Goal: Information Seeking & Learning: Learn about a topic

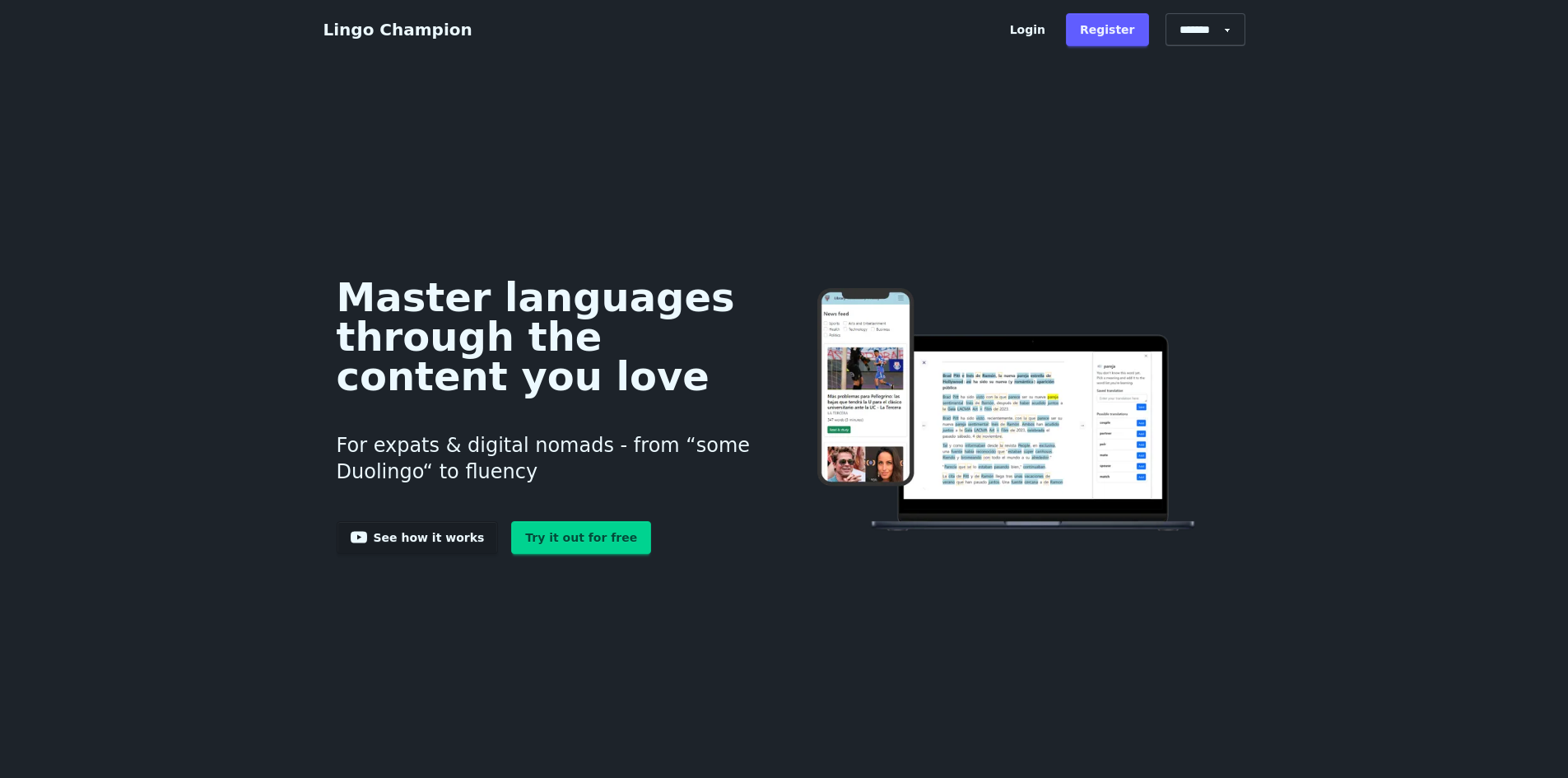
click at [1050, 24] on link "Login" at bounding box center [1028, 29] width 63 height 32
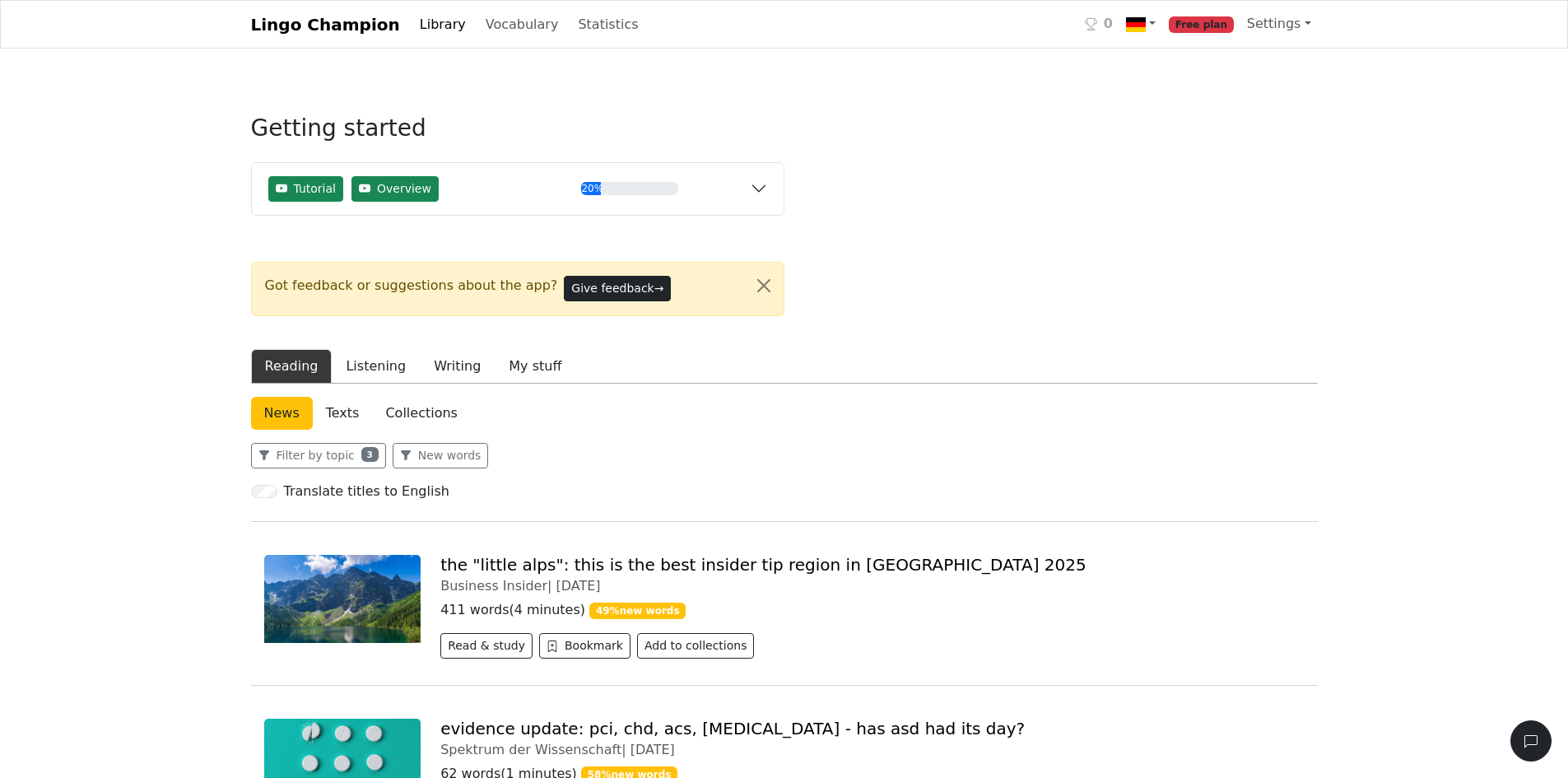
click at [1448, 48] on nav "Lingo Champion Library Vocabulary Statistics 0 Free plan Settings Browser exten…" at bounding box center [784, 24] width 1568 height 48
drag, startPoint x: 788, startPoint y: 97, endPoint x: 812, endPoint y: 1, distance: 99.0
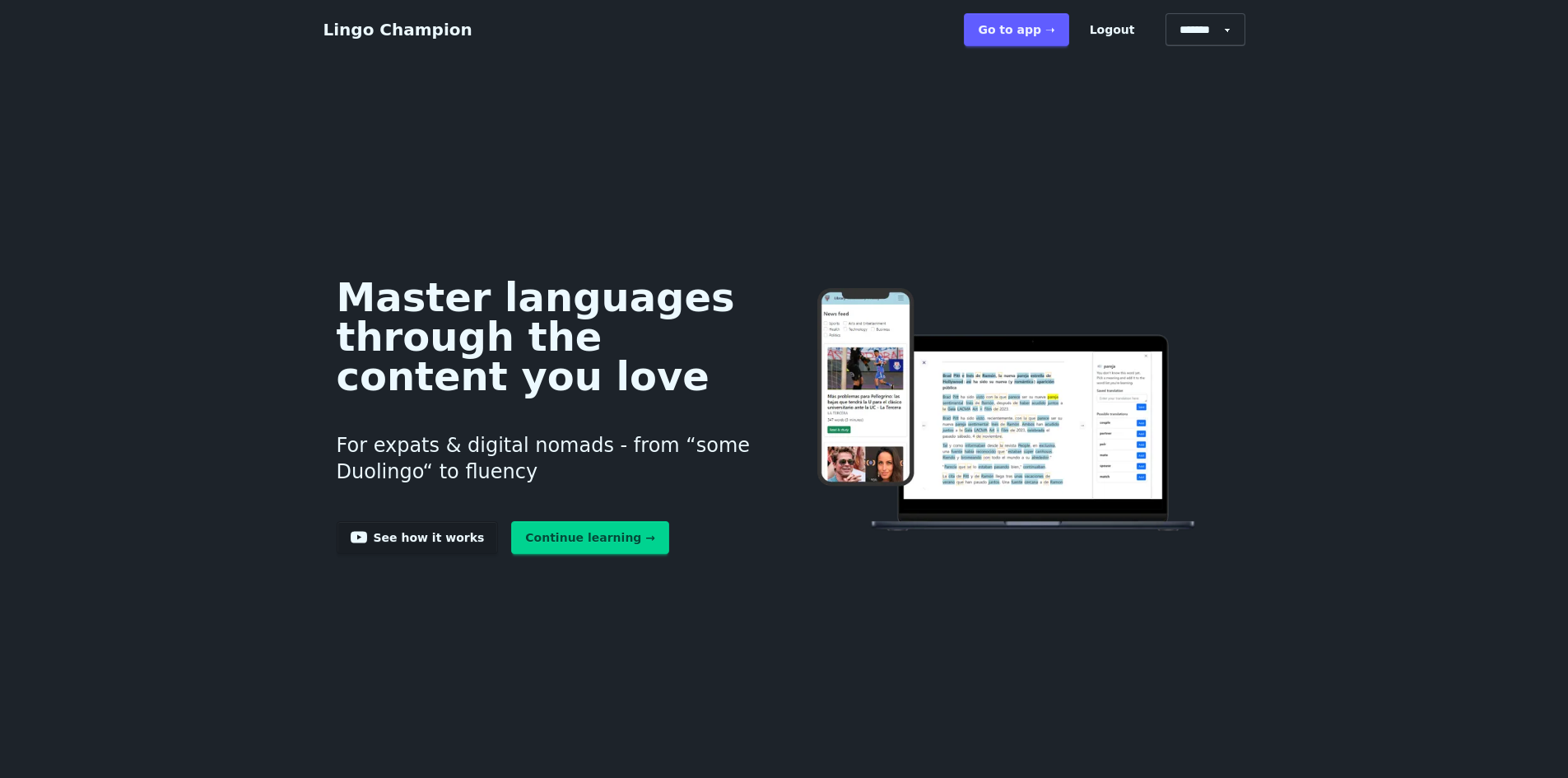
click at [1041, 34] on link "Go to app ➝" at bounding box center [1016, 29] width 104 height 32
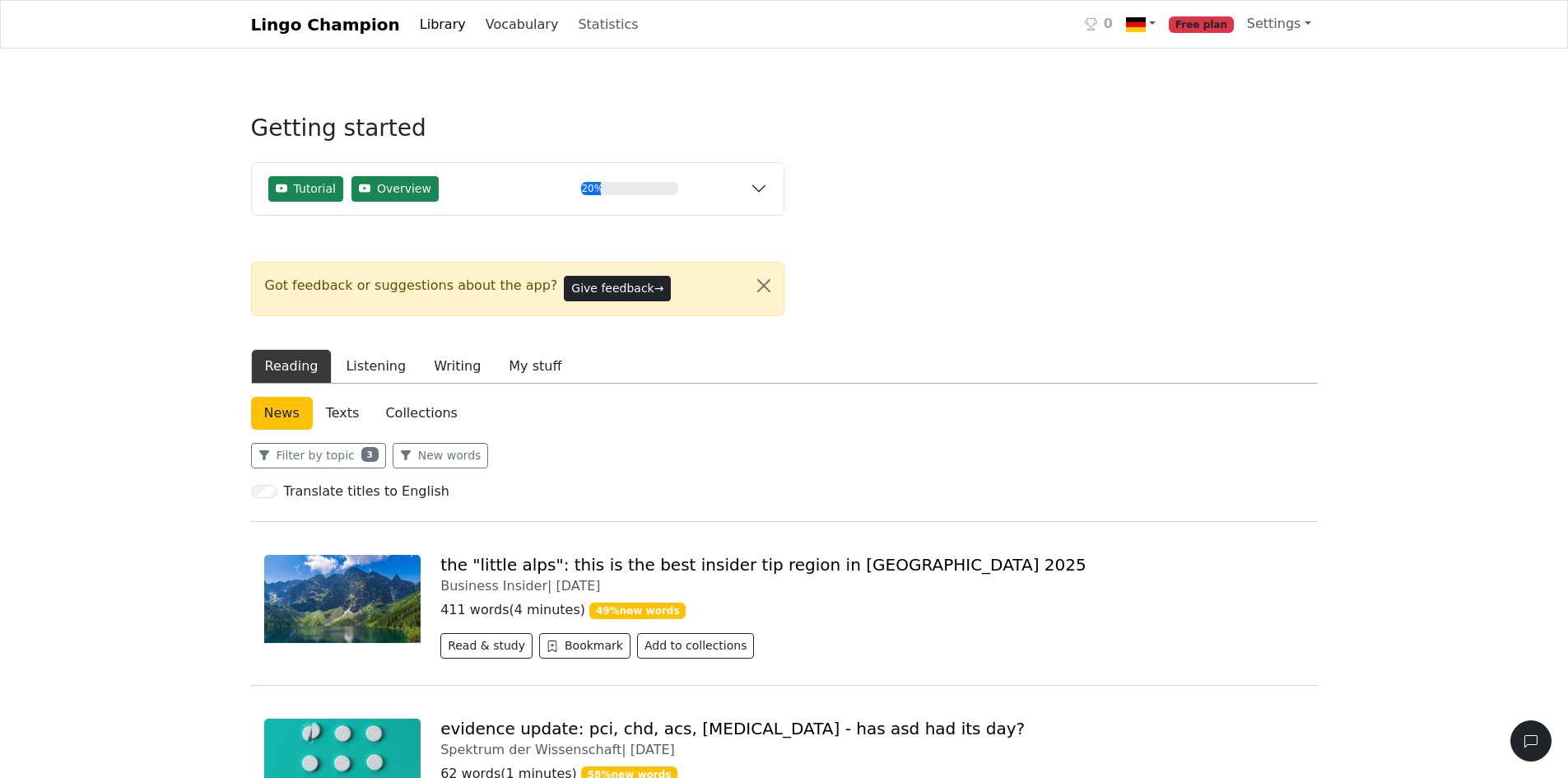
click at [494, 26] on link "Vocabulary" at bounding box center [523, 24] width 87 height 32
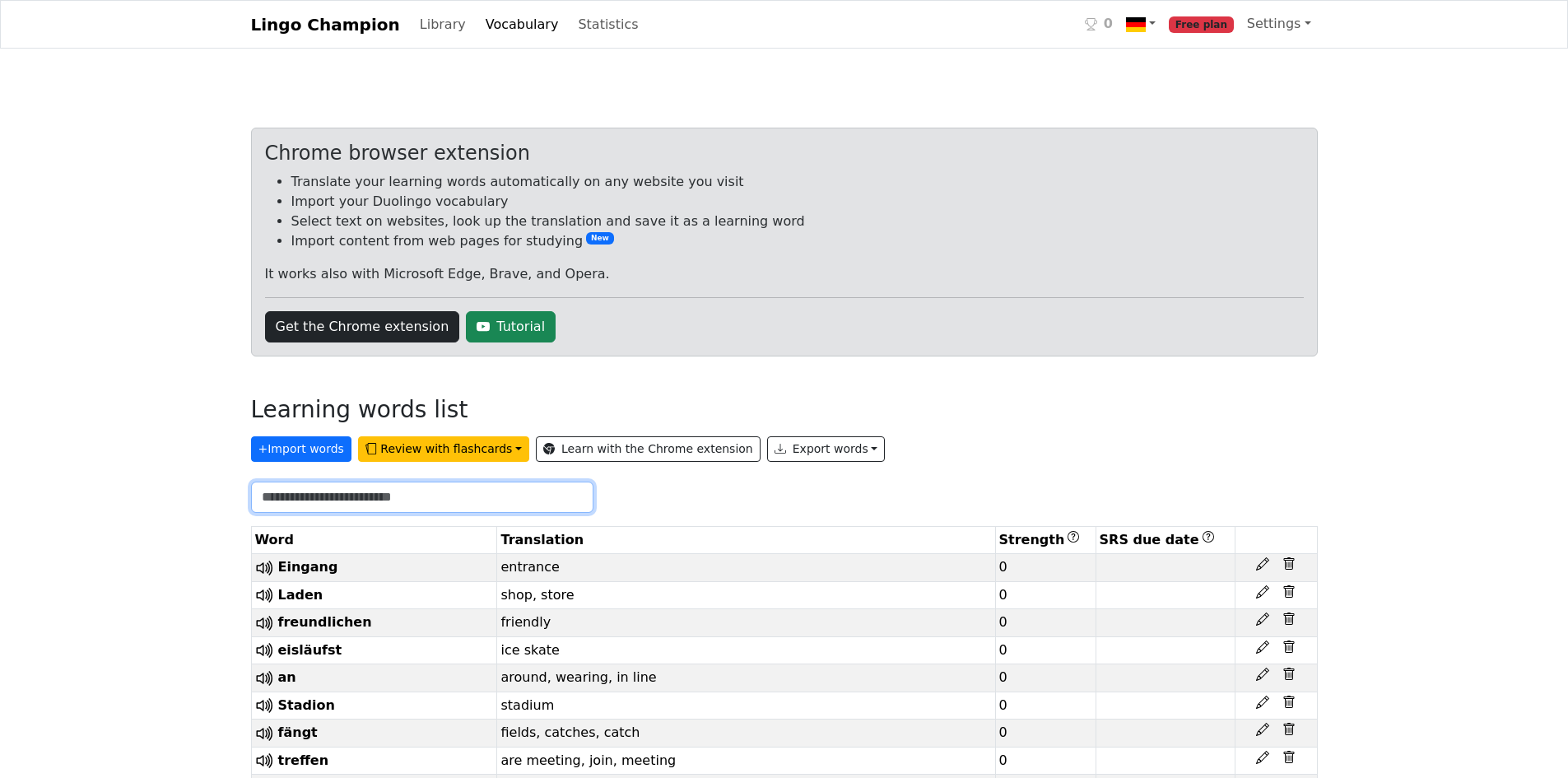
click at [461, 510] on input "text" at bounding box center [422, 497] width 343 height 32
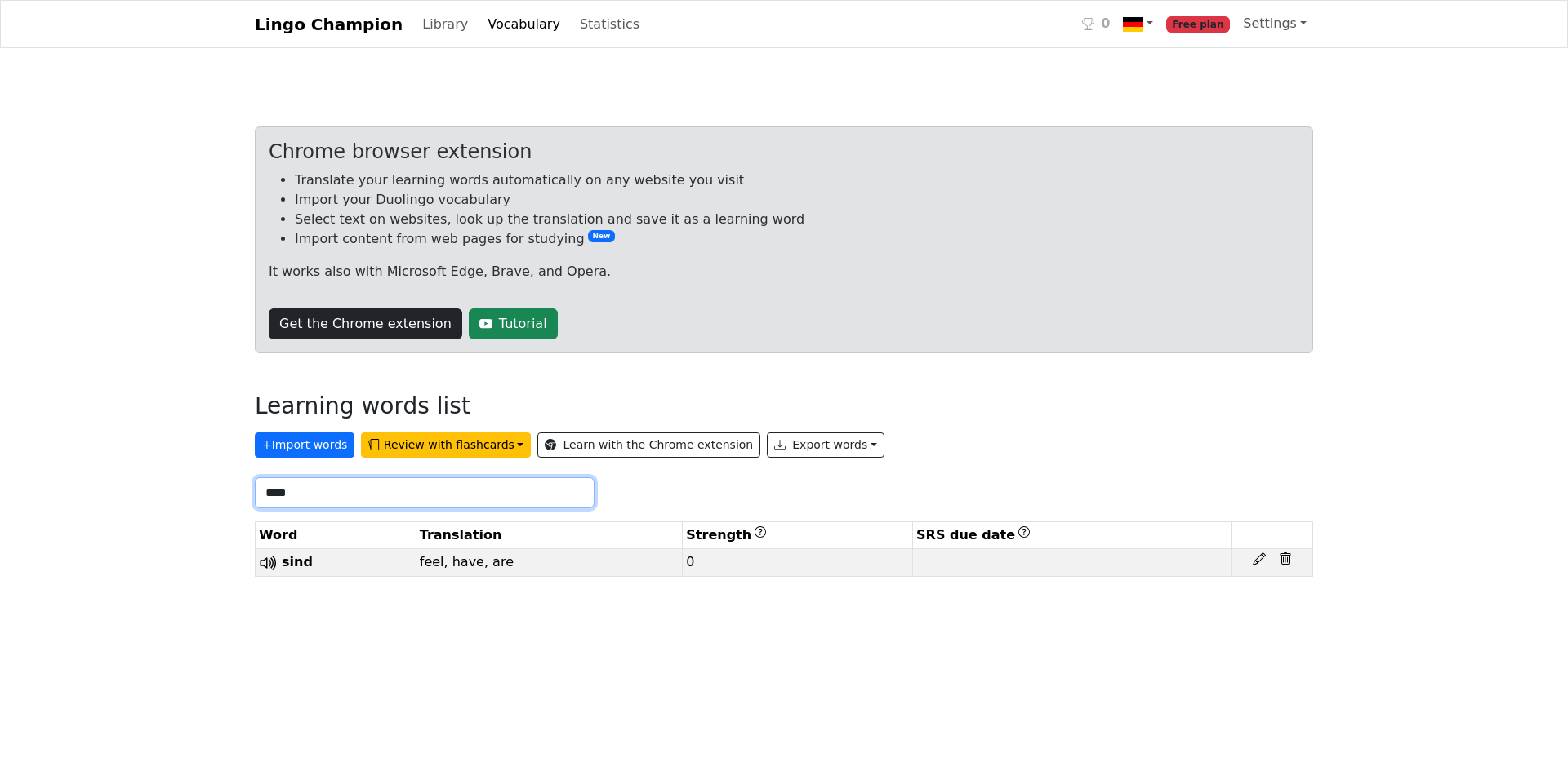
type input "****"
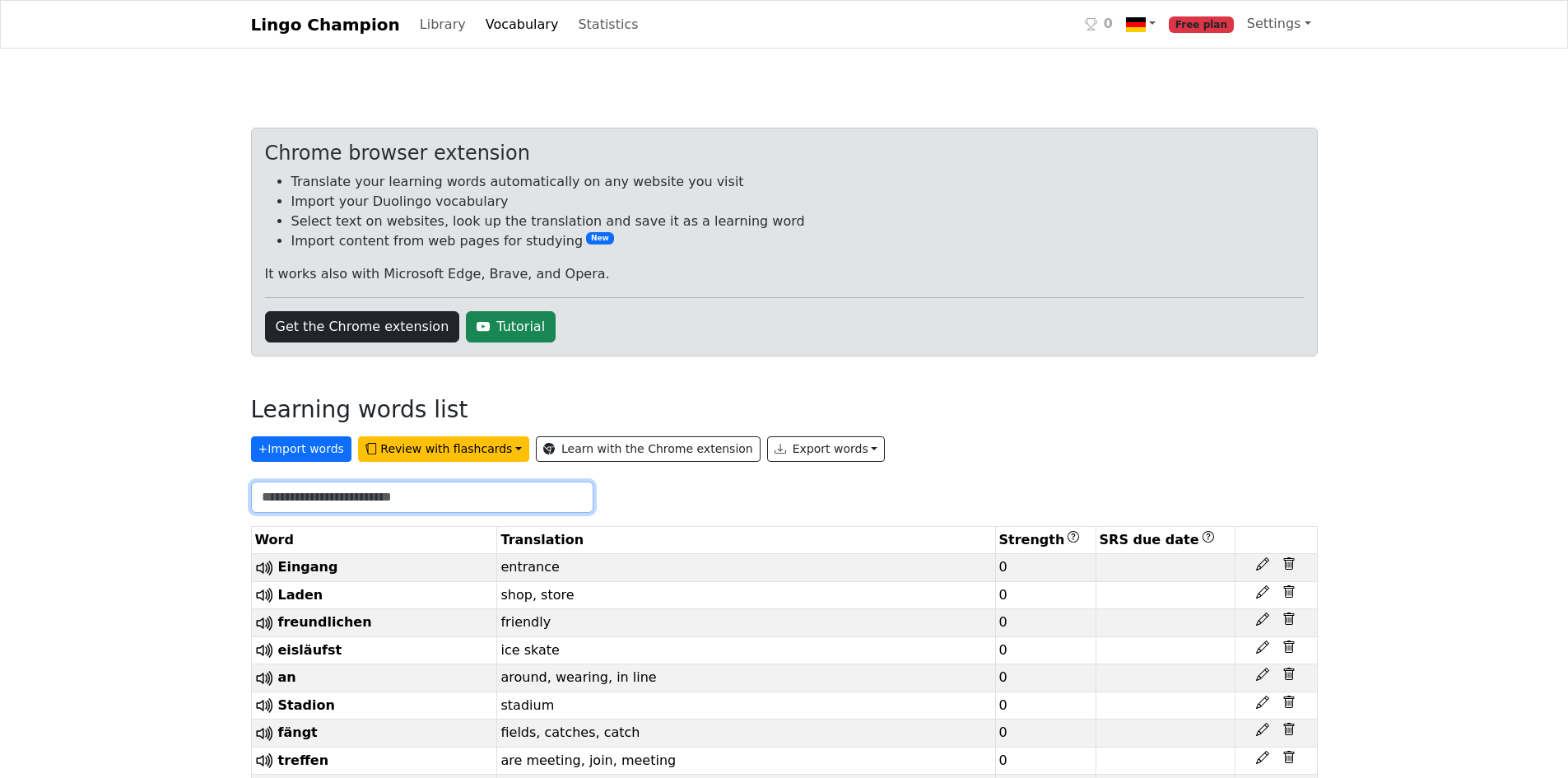
click at [371, 494] on input "text" at bounding box center [422, 497] width 343 height 32
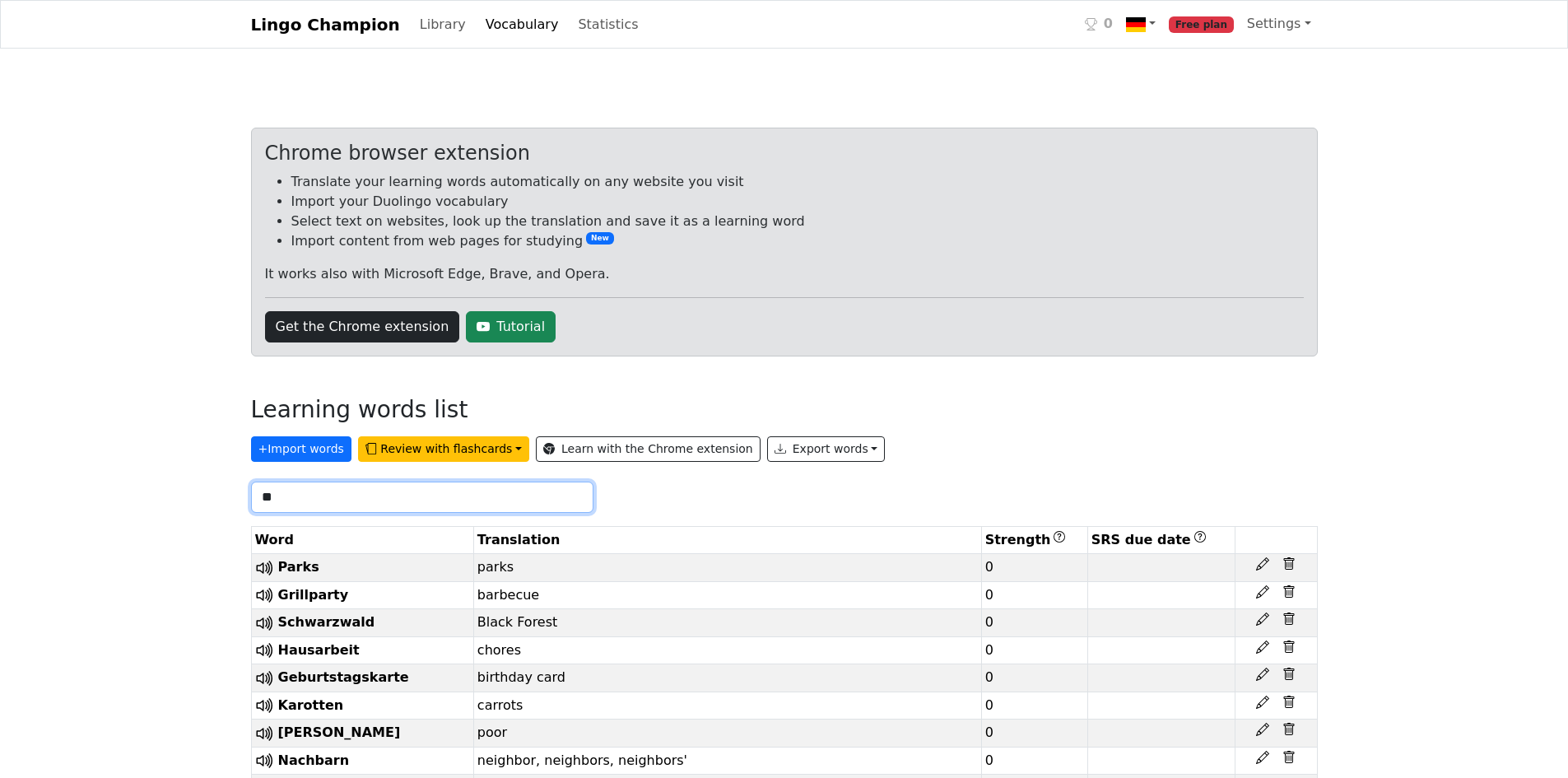
type input "***"
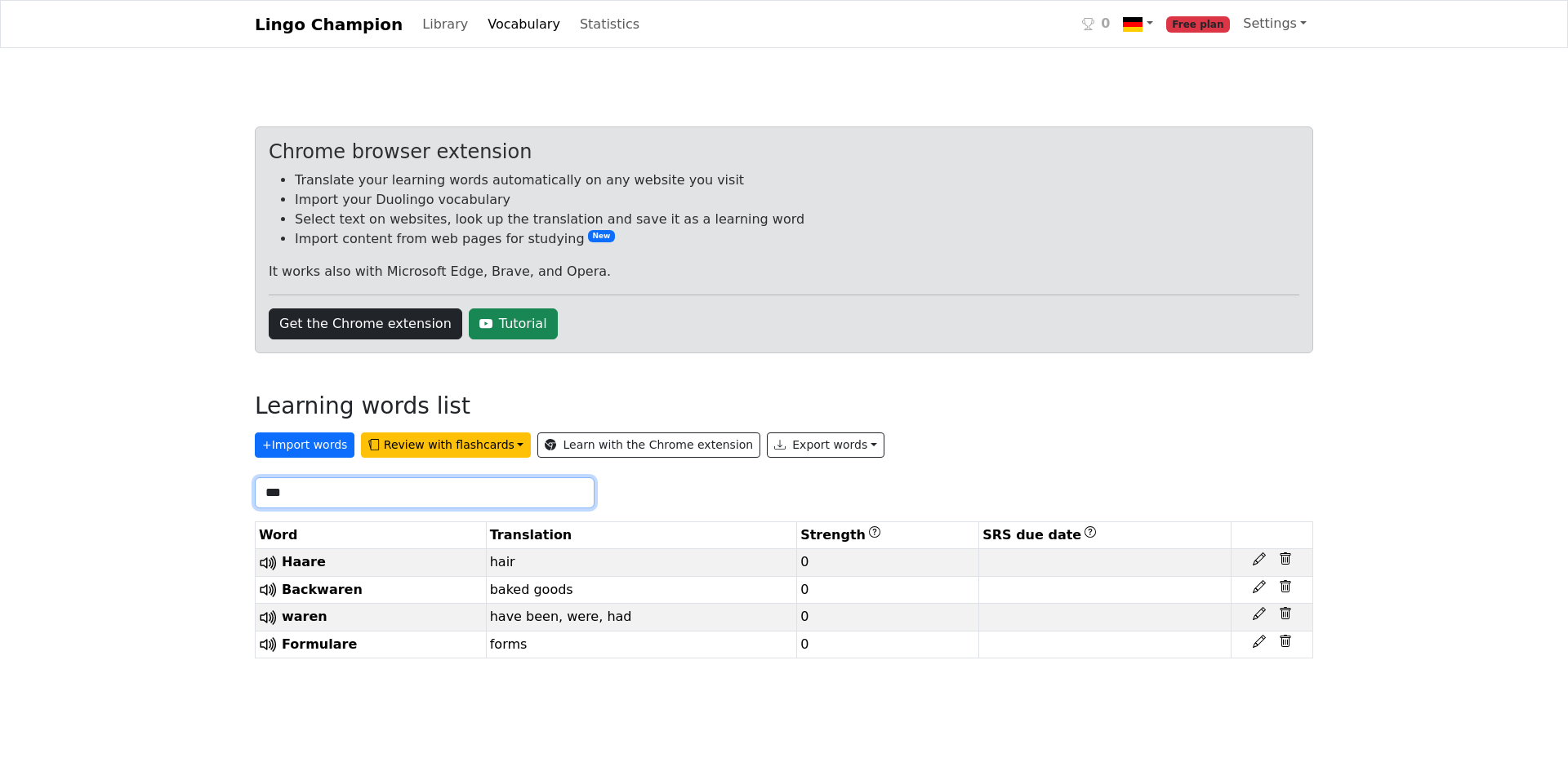
drag, startPoint x: 363, startPoint y: 497, endPoint x: 117, endPoint y: 461, distance: 248.6
click at [229, 477] on div "Lingo Champion Library Vocabulary Statistics 0 Free plan Settings Browser exten…" at bounding box center [784, 343] width 1568 height 685
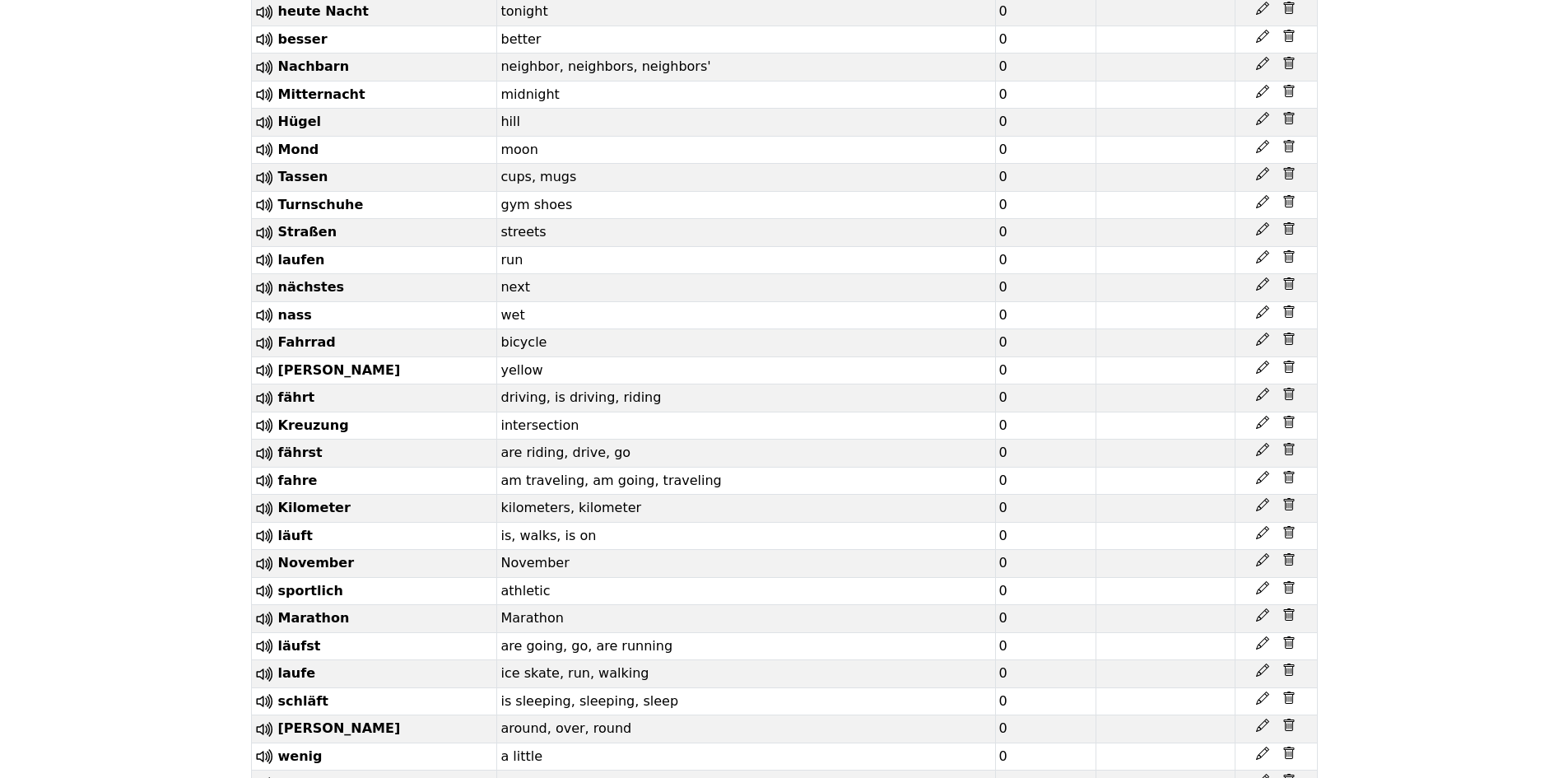
scroll to position [8049, 0]
